Goal: Task Accomplishment & Management: Manage account settings

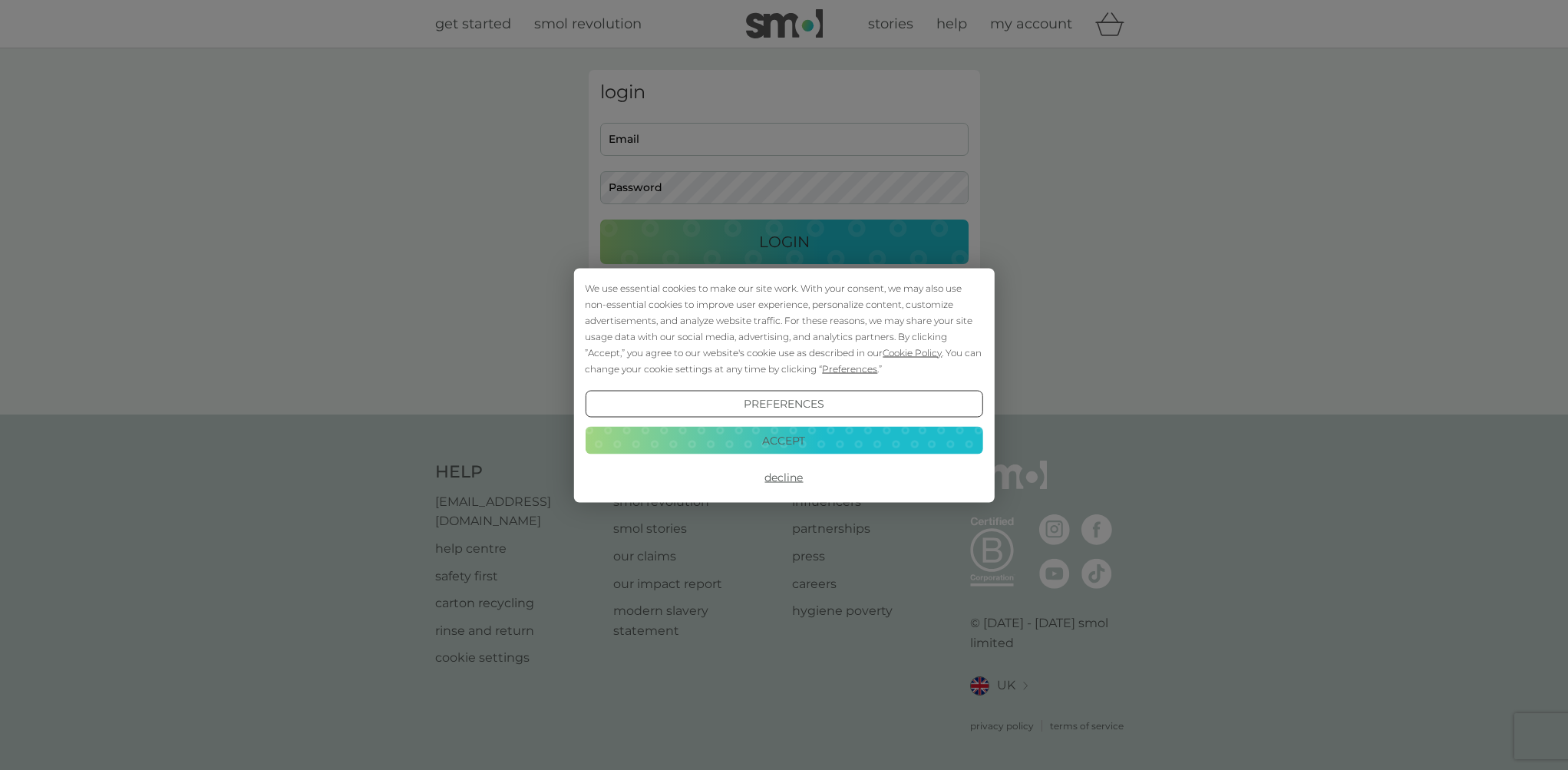
type input "kateflurrie@gmail.com"
click at [800, 432] on button "Accept" at bounding box center [783, 440] width 398 height 28
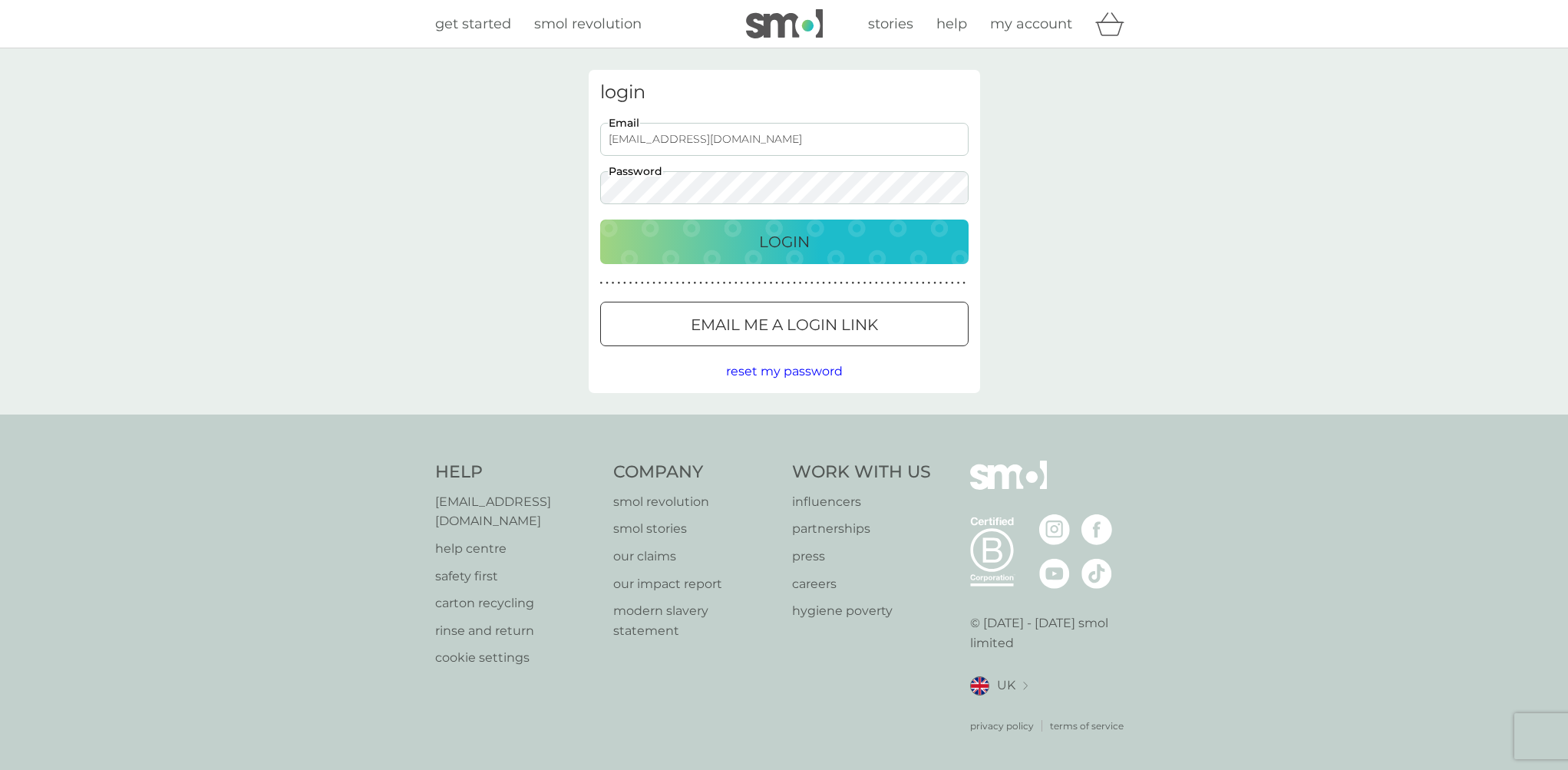
click at [794, 256] on button "Login" at bounding box center [784, 242] width 368 height 44
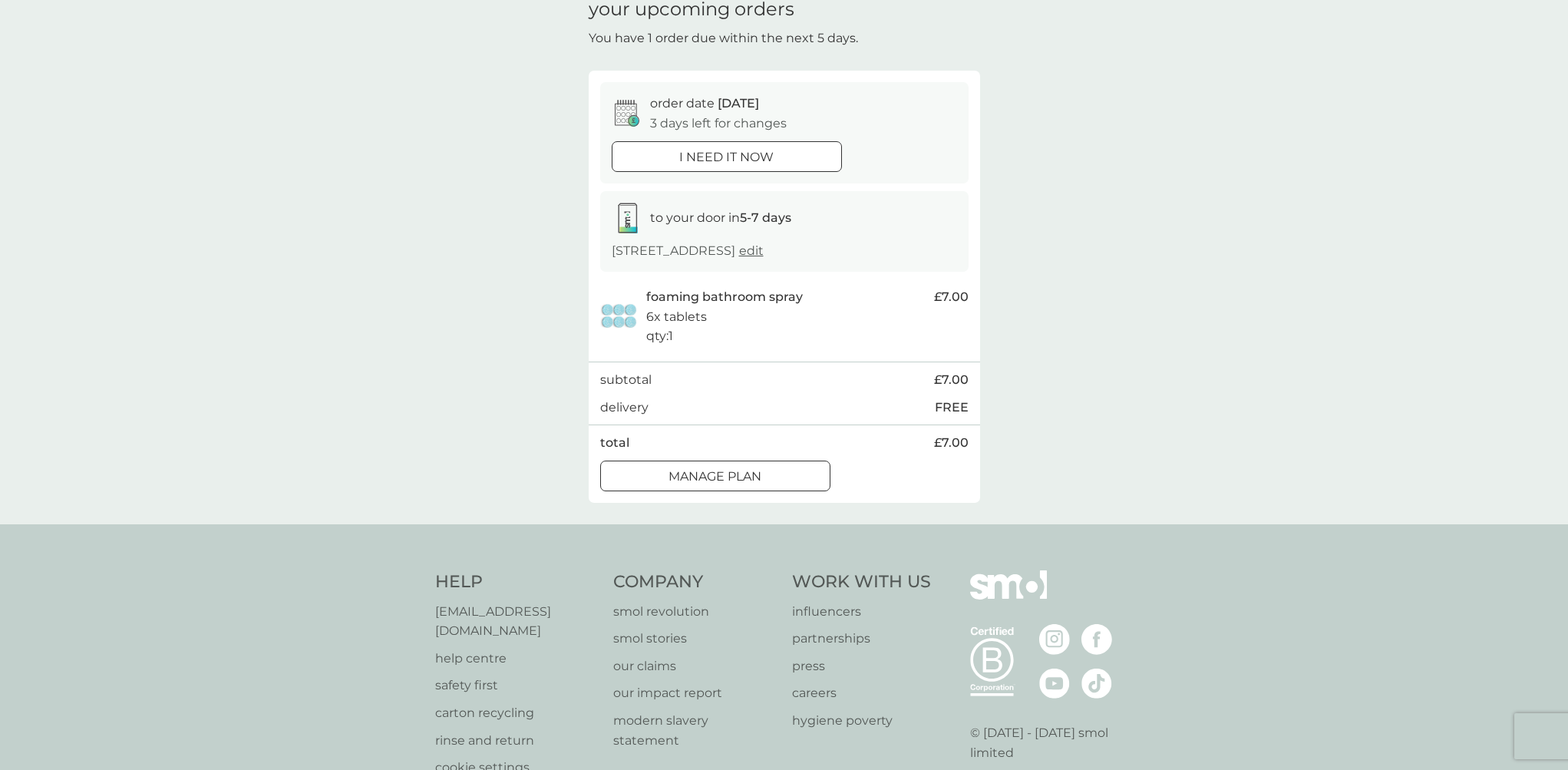
scroll to position [75, 0]
click at [723, 472] on div at bounding box center [715, 473] width 56 height 16
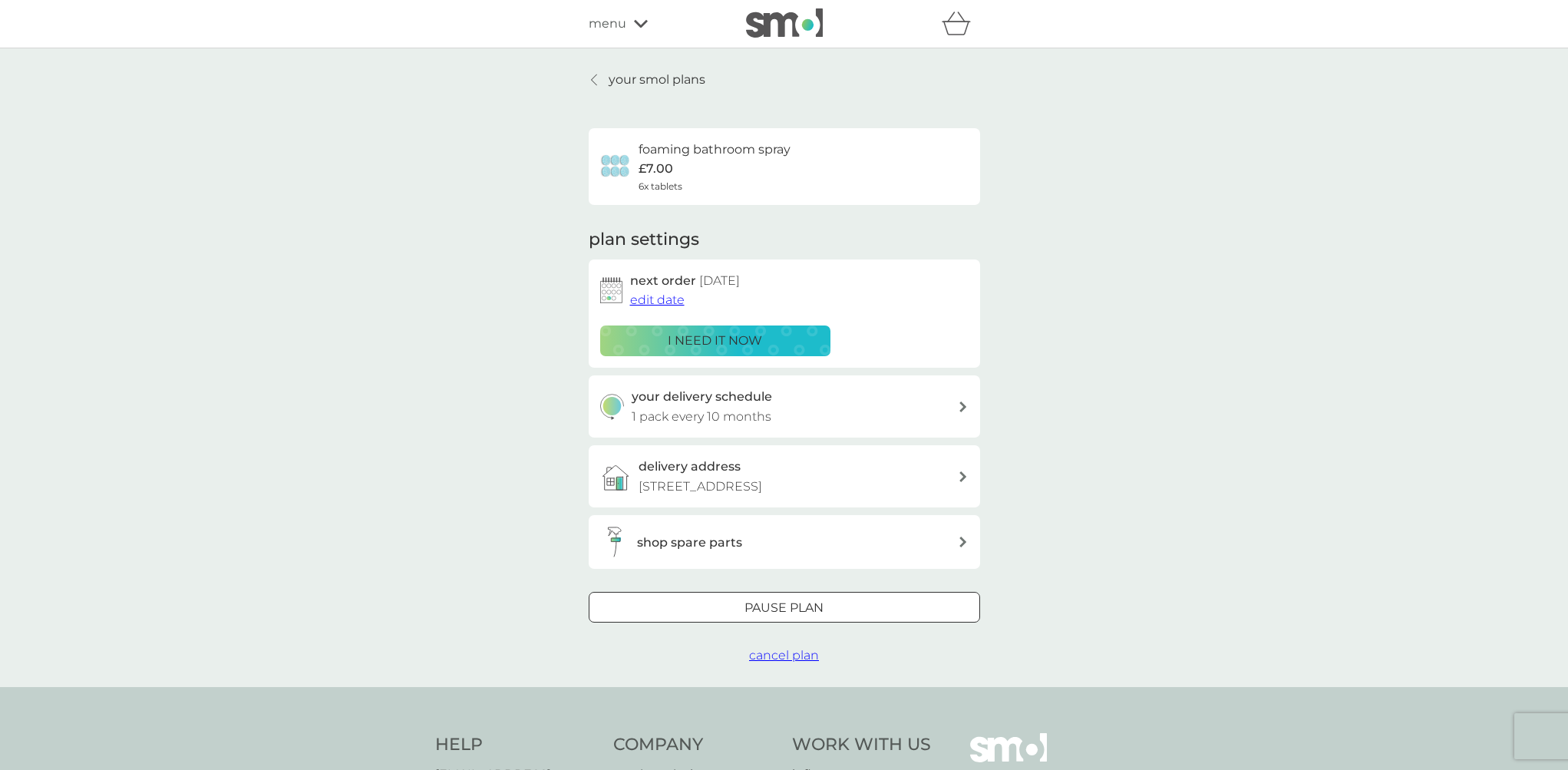
click at [660, 299] on span "edit date" at bounding box center [657, 299] width 55 height 14
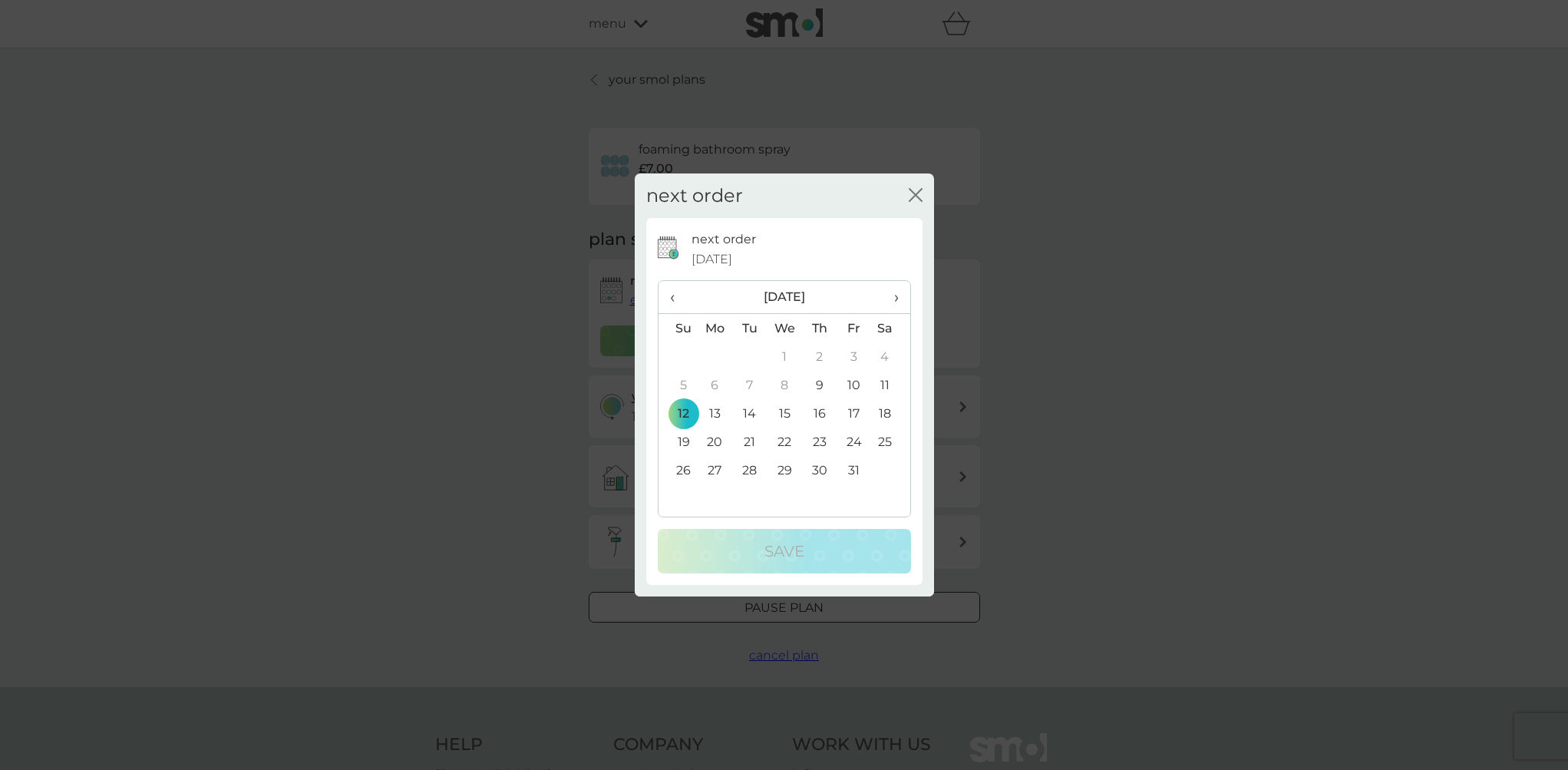
click at [894, 294] on span "›" at bounding box center [890, 297] width 15 height 33
click at [687, 440] on td "16" at bounding box center [678, 442] width 39 height 29
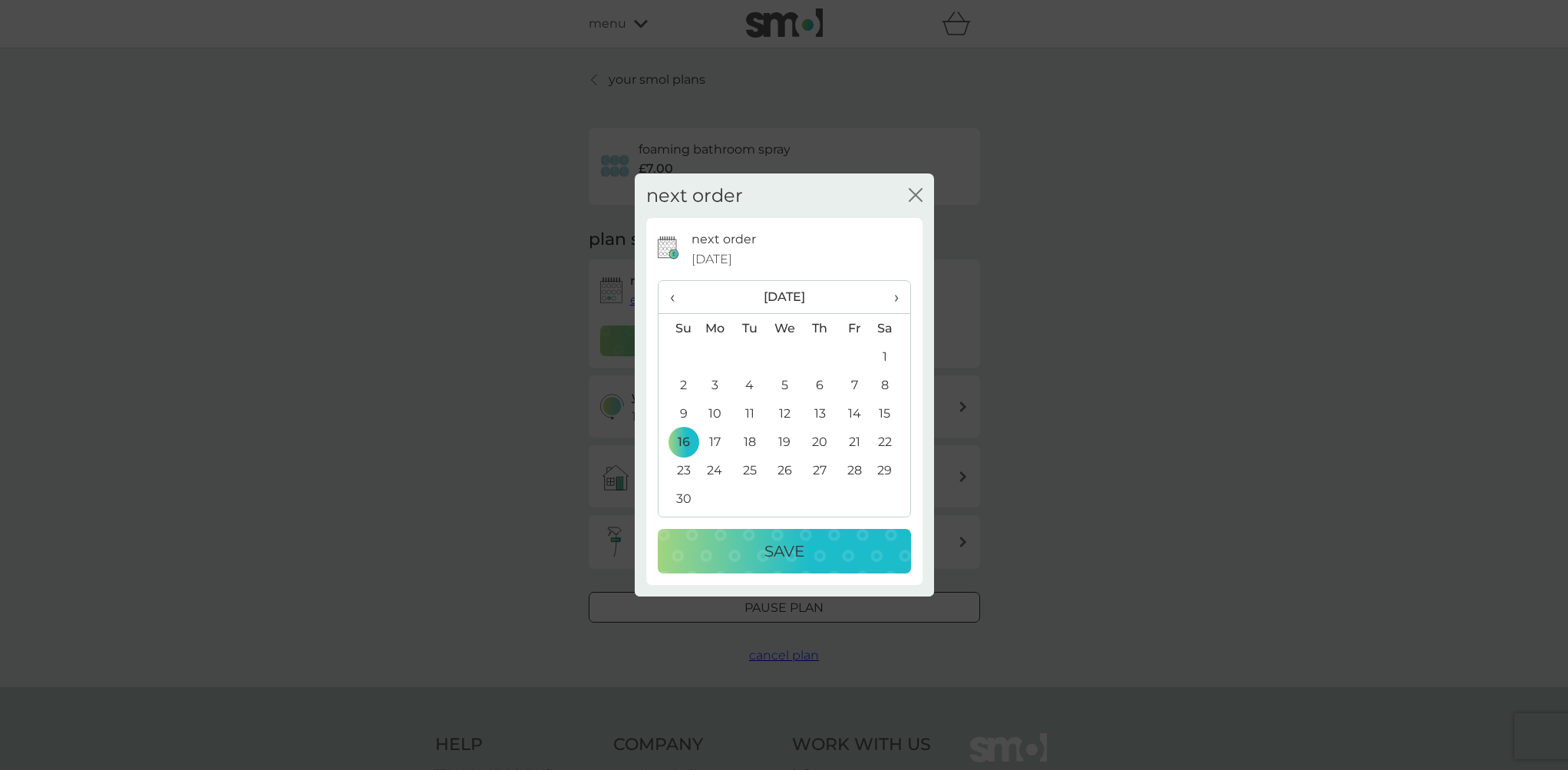
click at [764, 552] on p "Save" at bounding box center [784, 551] width 40 height 25
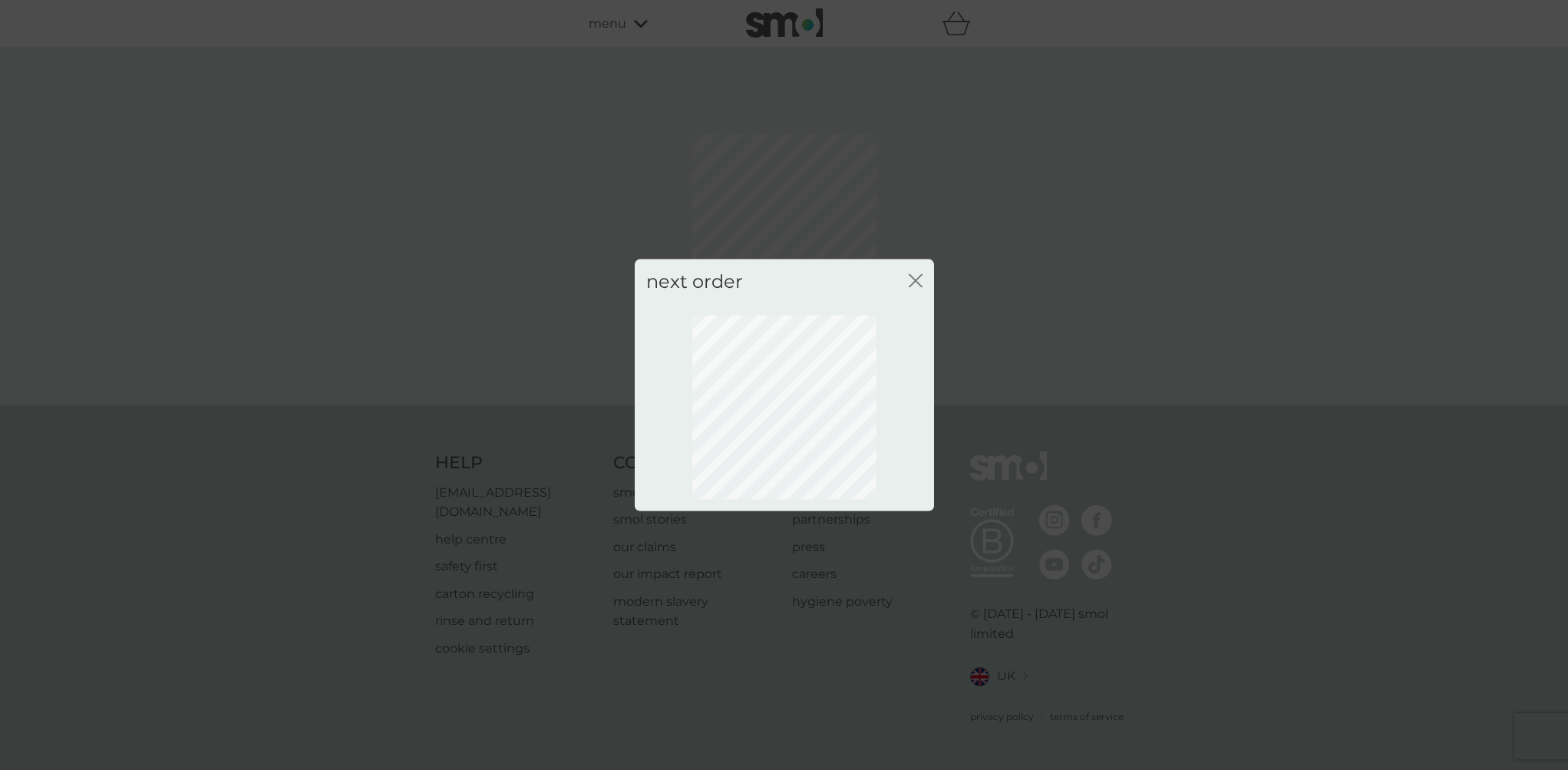
click at [915, 282] on icon "close" at bounding box center [915, 280] width 13 height 13
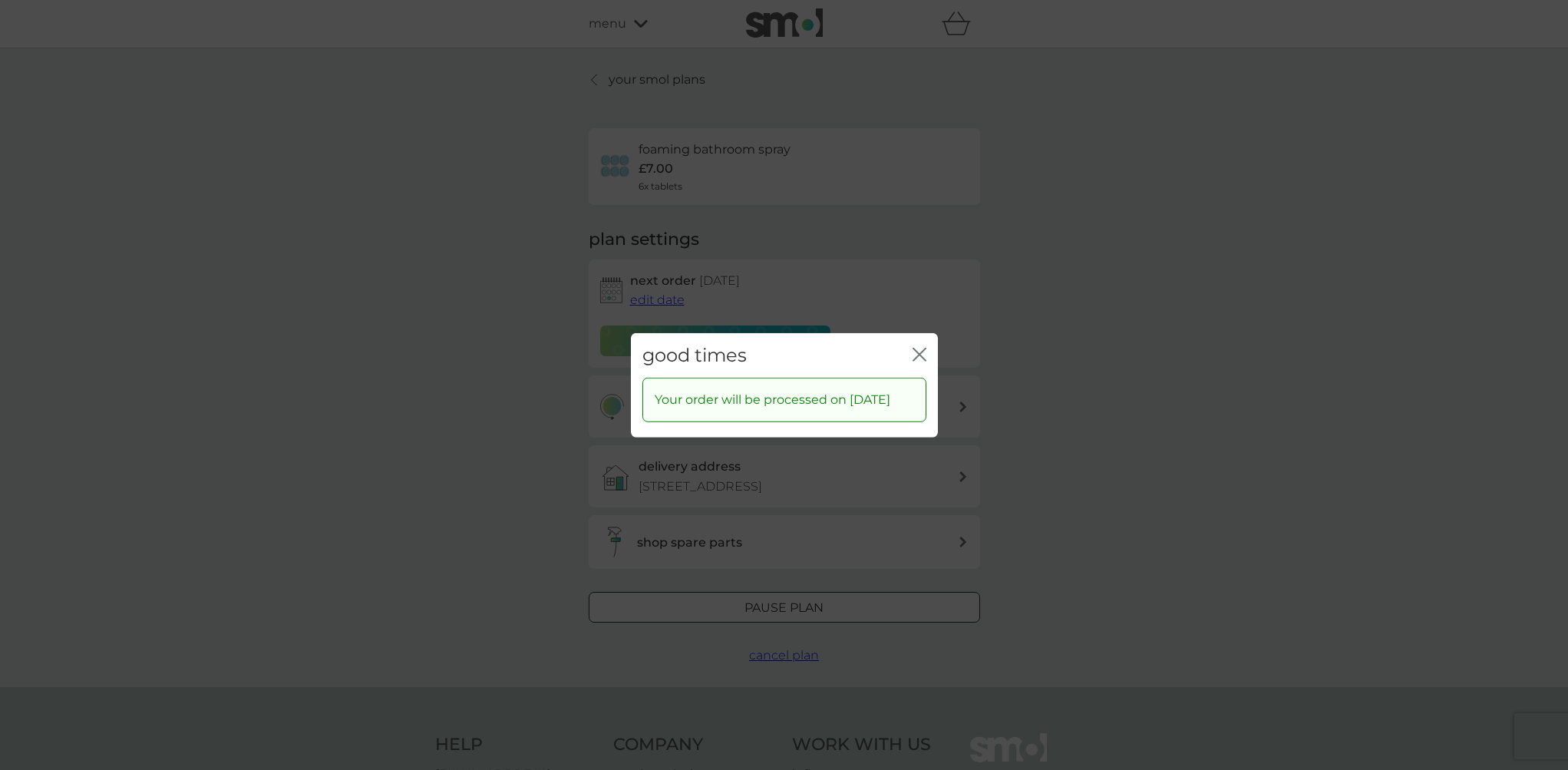
click at [922, 347] on icon "close" at bounding box center [919, 354] width 13 height 13
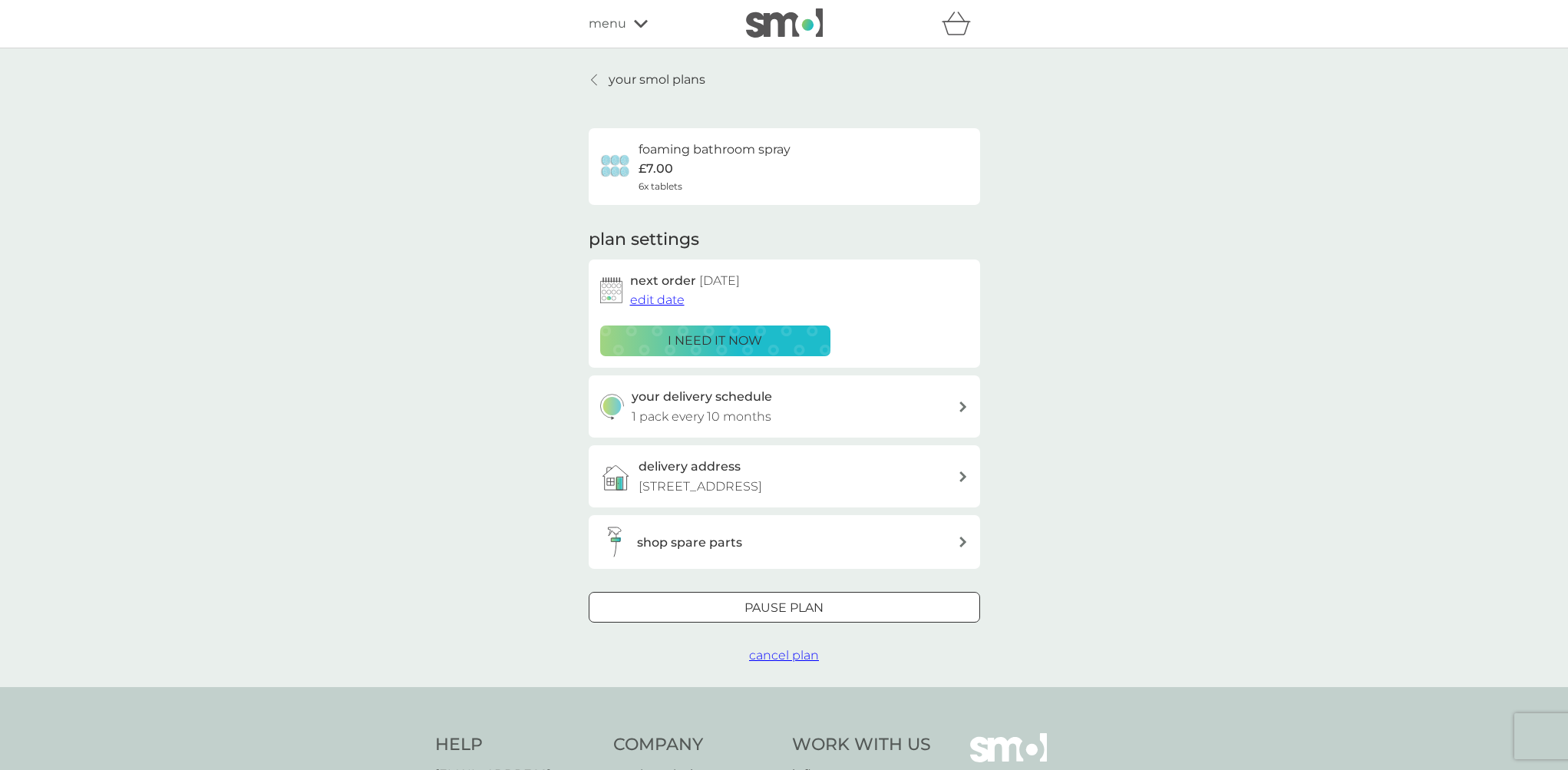
click at [646, 83] on p "your smol plans" at bounding box center [657, 80] width 97 height 20
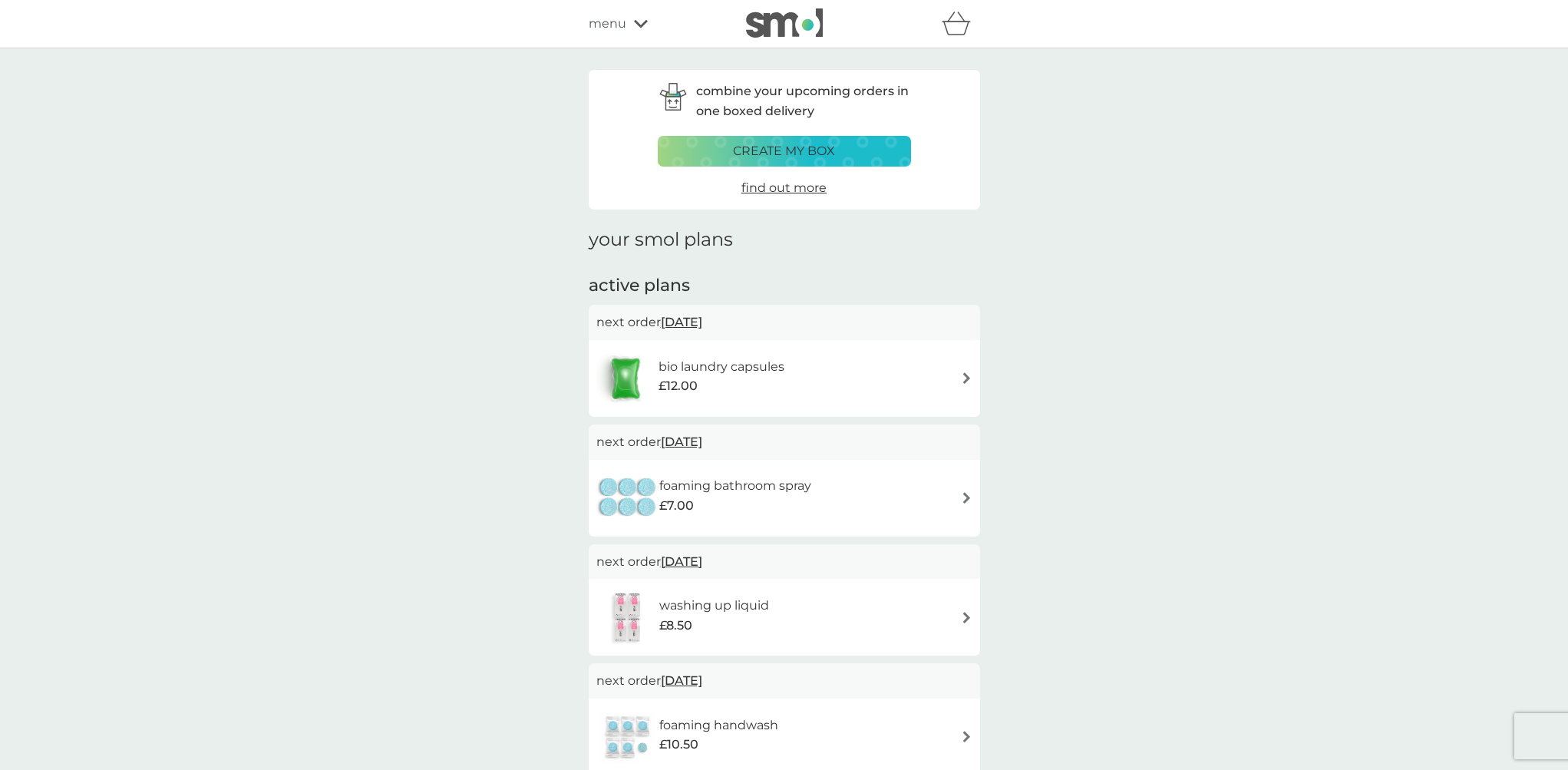
click at [752, 372] on h6 "bio laundry capsules" at bounding box center [721, 366] width 126 height 20
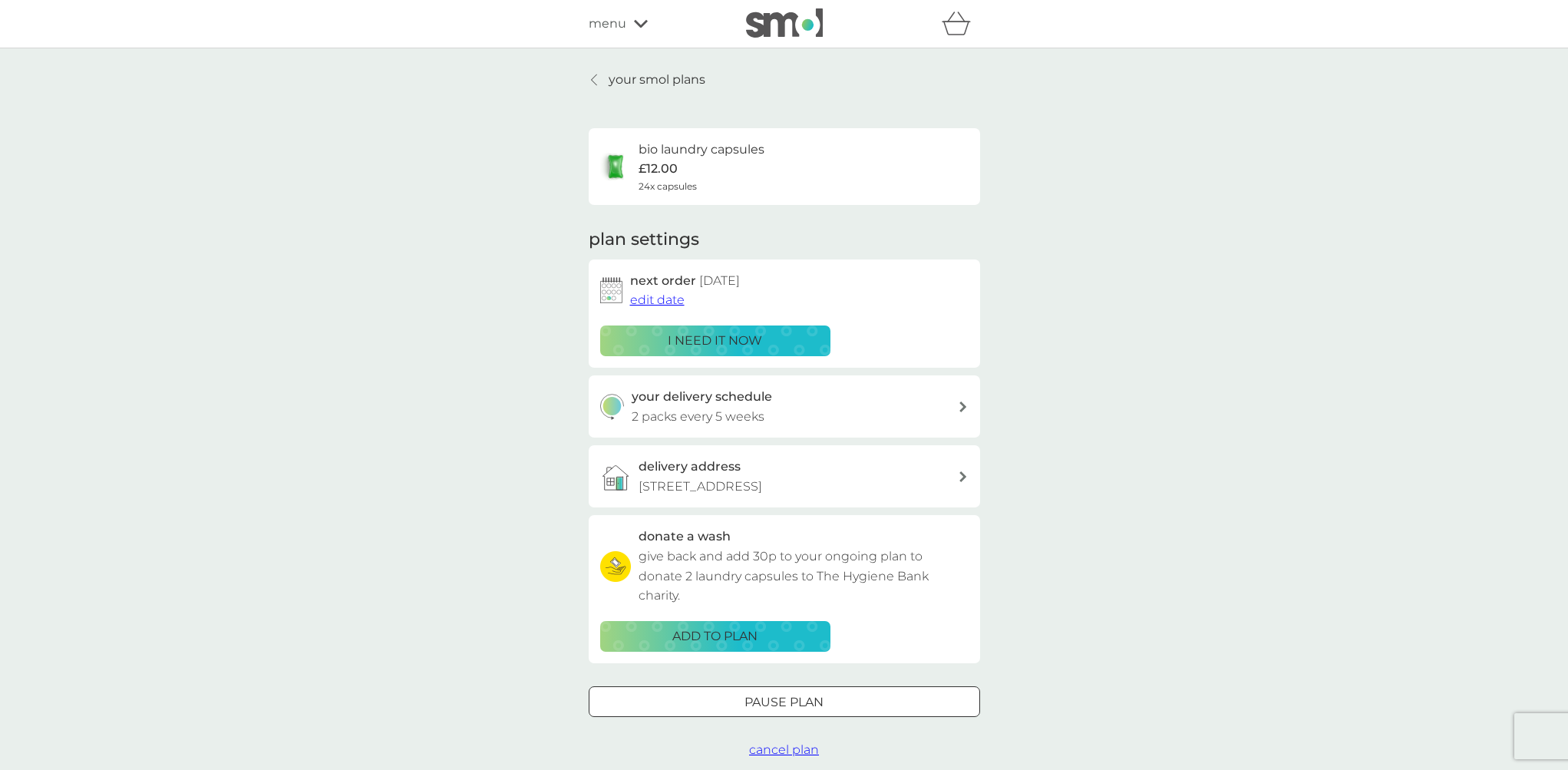
click at [664, 302] on span "edit date" at bounding box center [657, 299] width 55 height 14
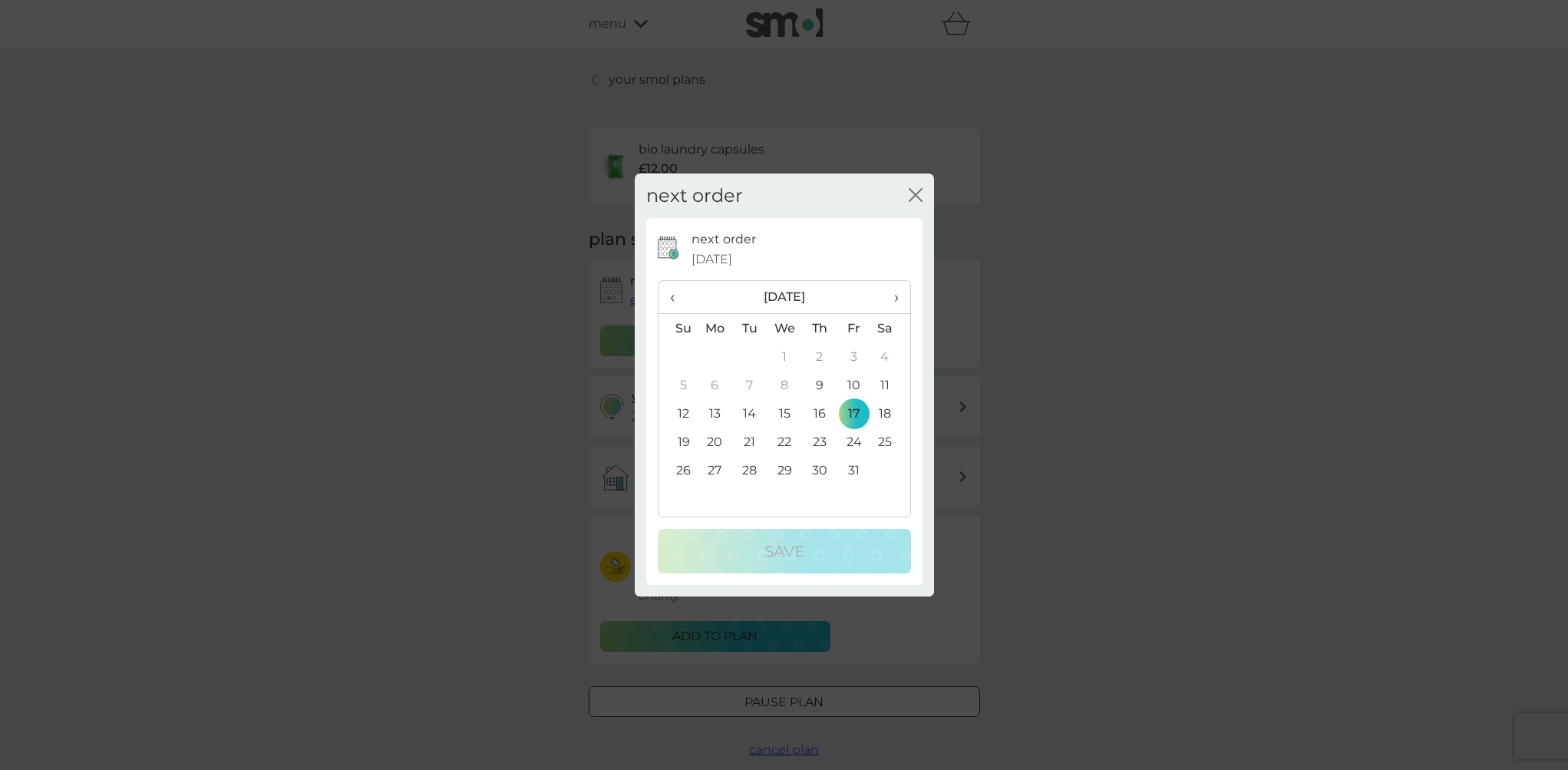
click at [858, 385] on td "10" at bounding box center [854, 385] width 35 height 29
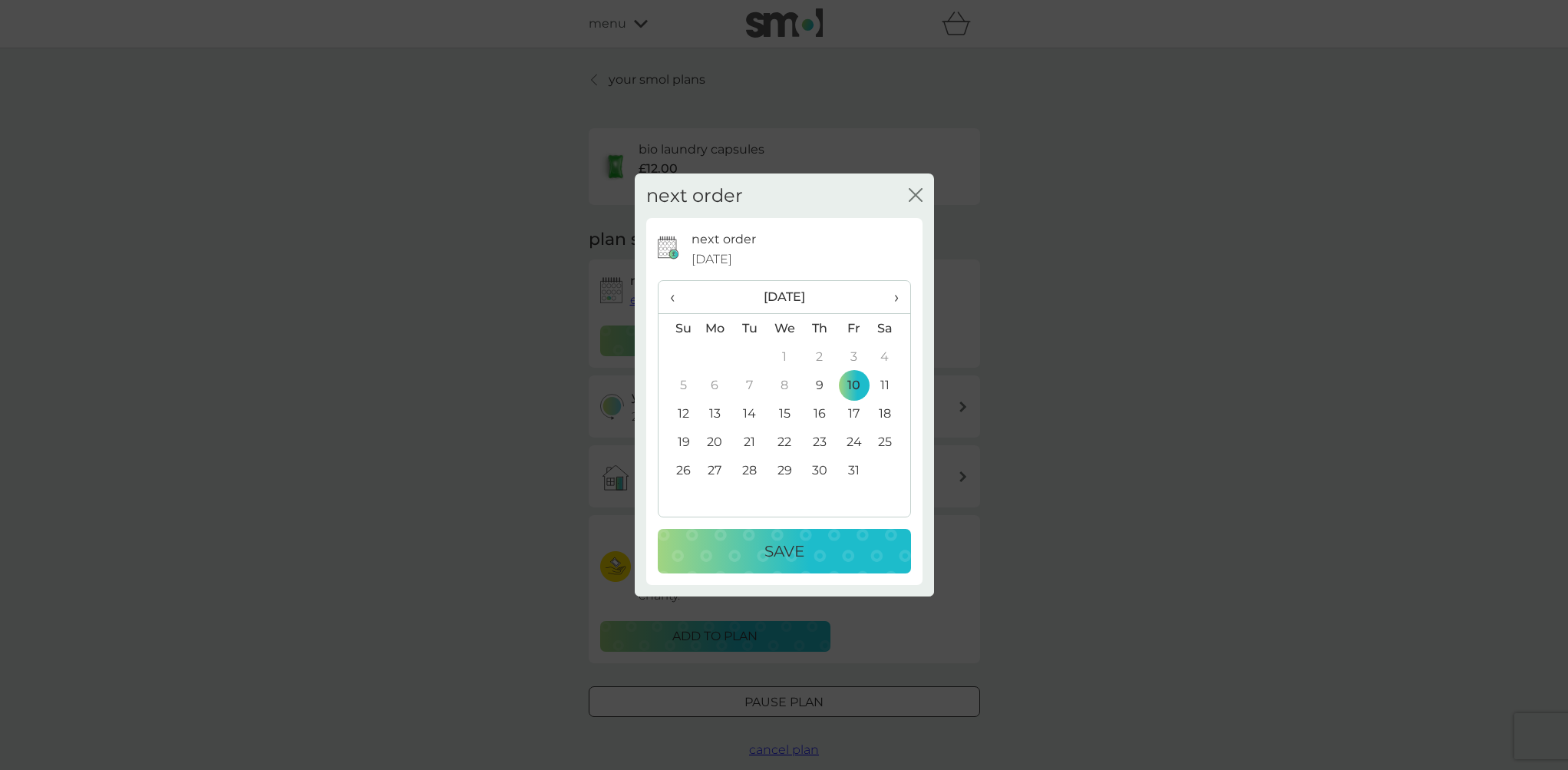
click at [810, 540] on div "Save" at bounding box center [784, 551] width 222 height 25
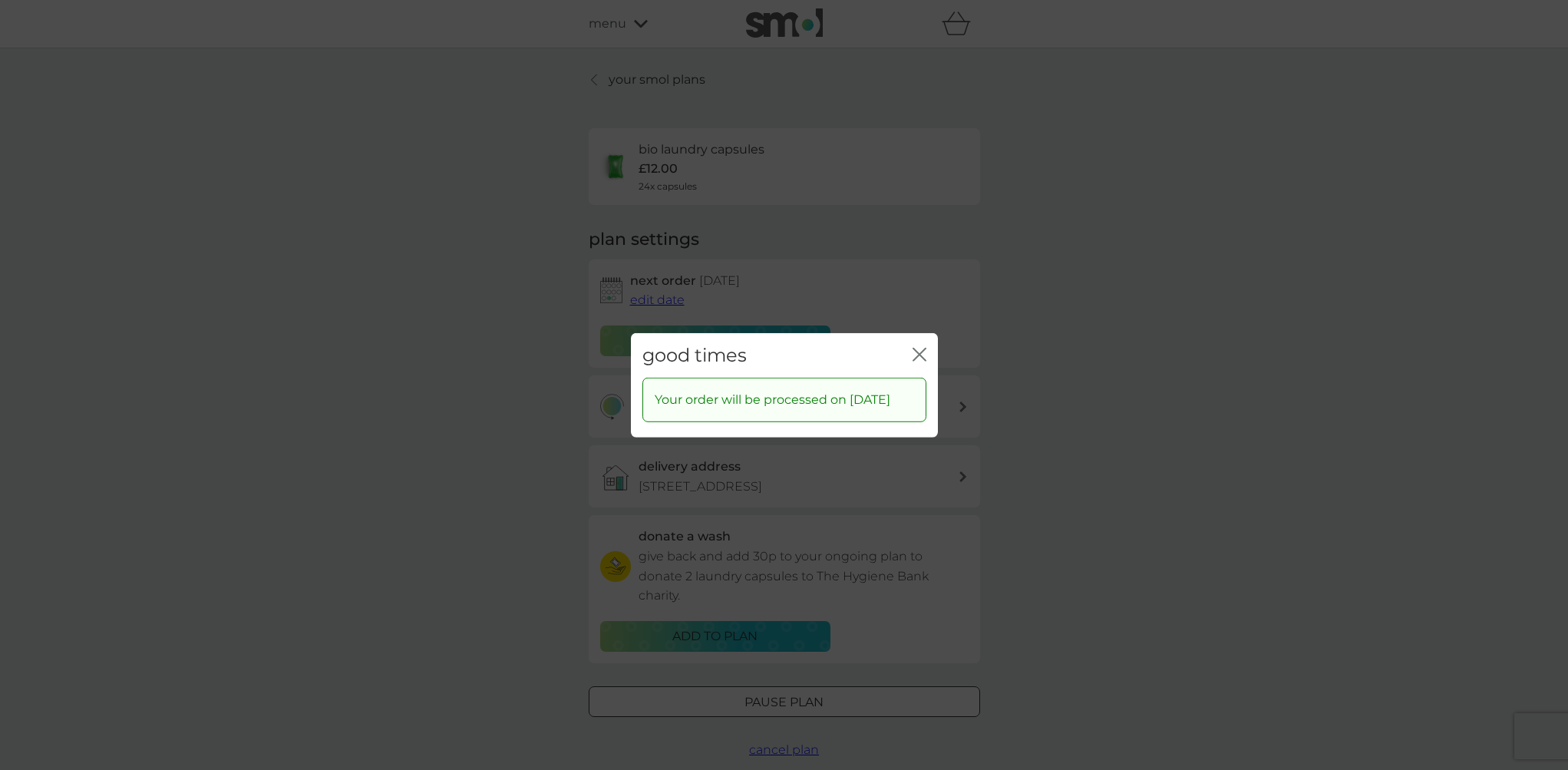
click at [927, 338] on div "good times close" at bounding box center [784, 355] width 307 height 45
click at [922, 347] on icon "close" at bounding box center [919, 354] width 13 height 13
